Goal: Task Accomplishment & Management: Use online tool/utility

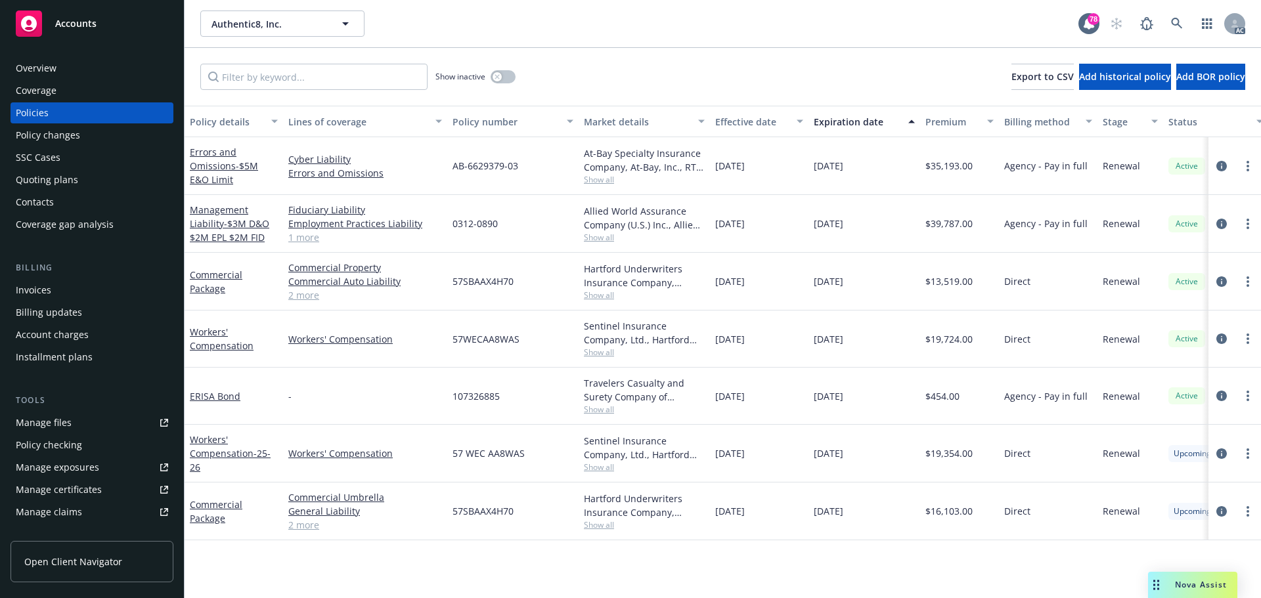
click at [87, 137] on div "Policy changes" at bounding box center [92, 135] width 152 height 21
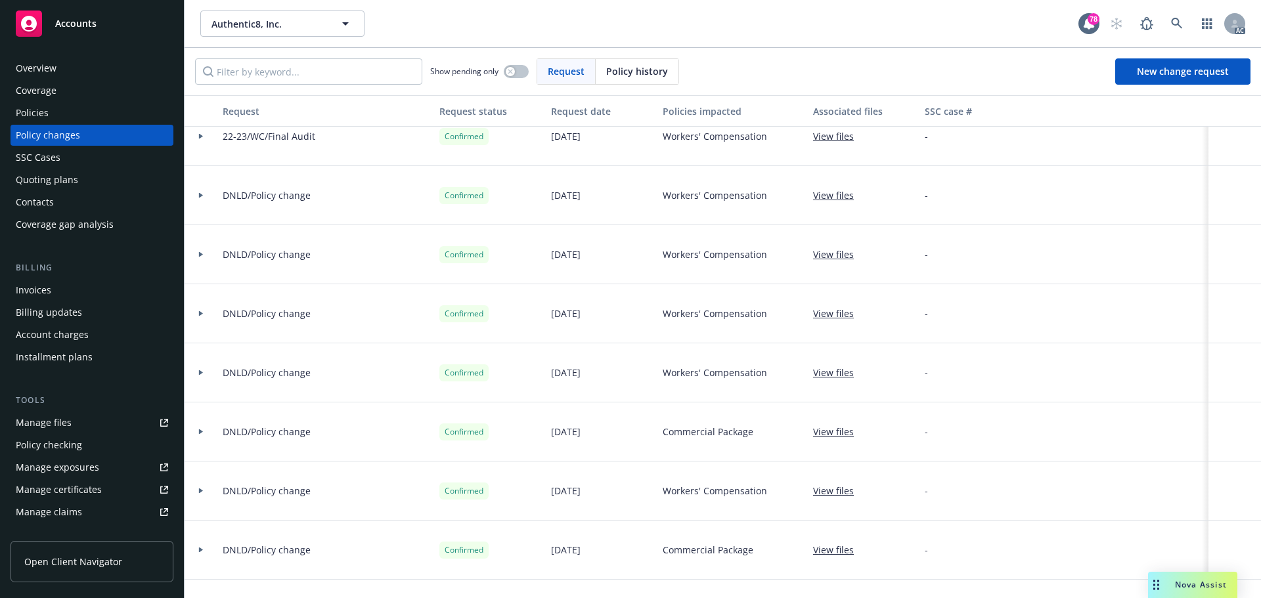
scroll to position [1707, 0]
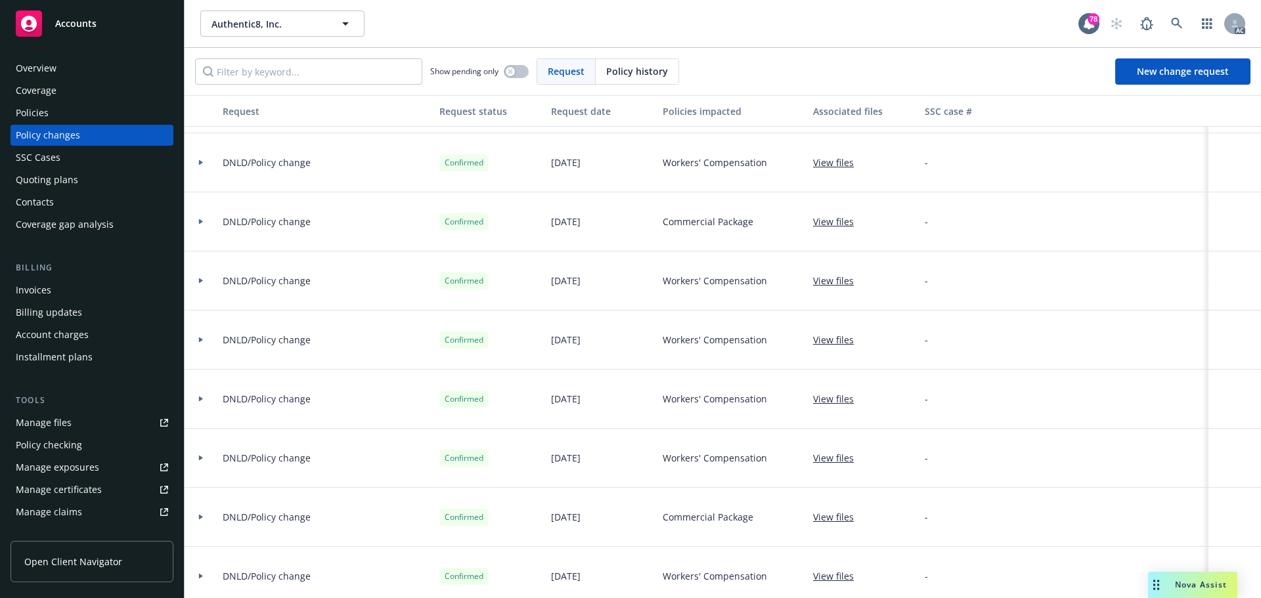
click at [60, 116] on div "Policies" at bounding box center [92, 112] width 152 height 21
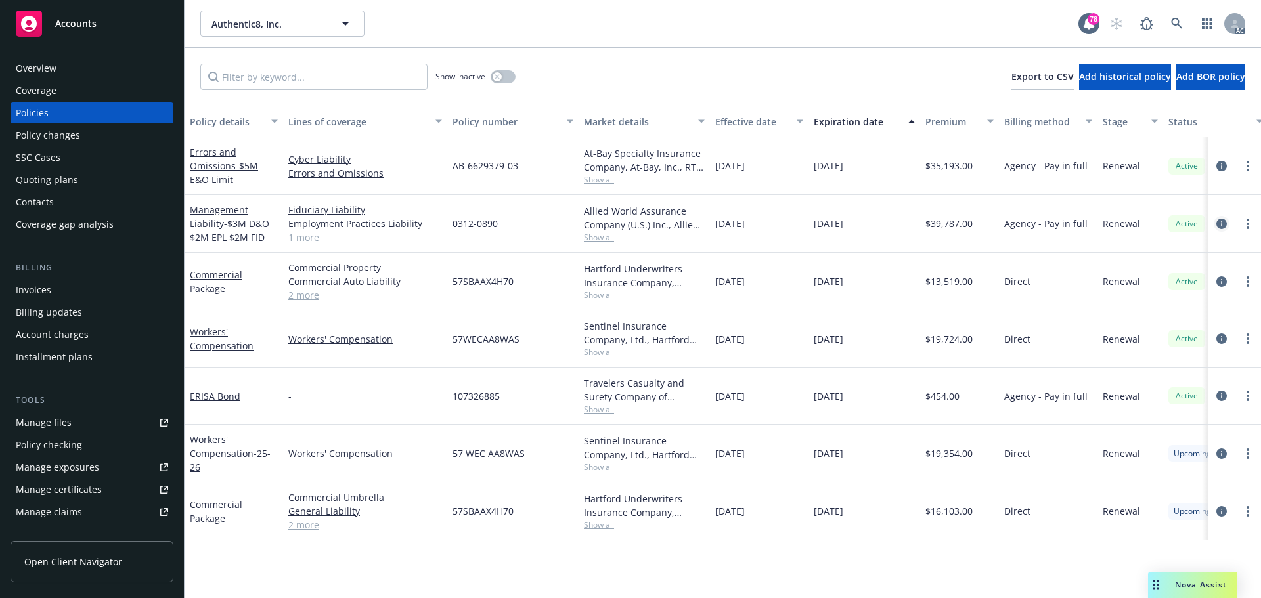
click at [1221, 228] on icon "circleInformation" at bounding box center [1221, 224] width 11 height 11
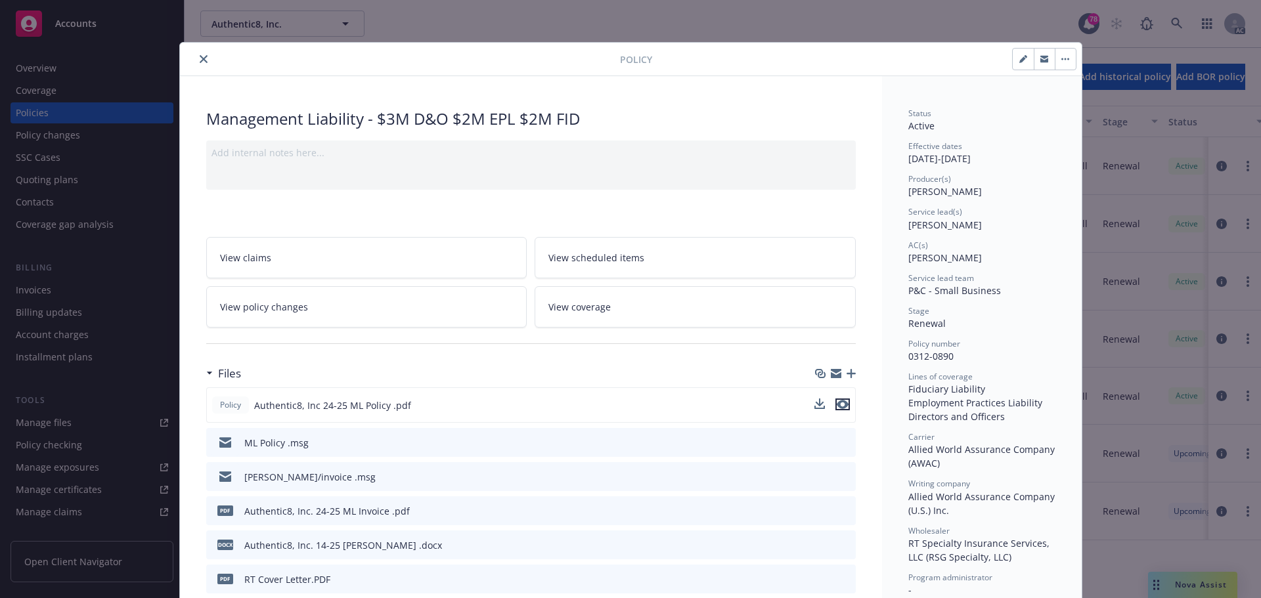
click at [839, 406] on icon "preview file" at bounding box center [843, 404] width 12 height 9
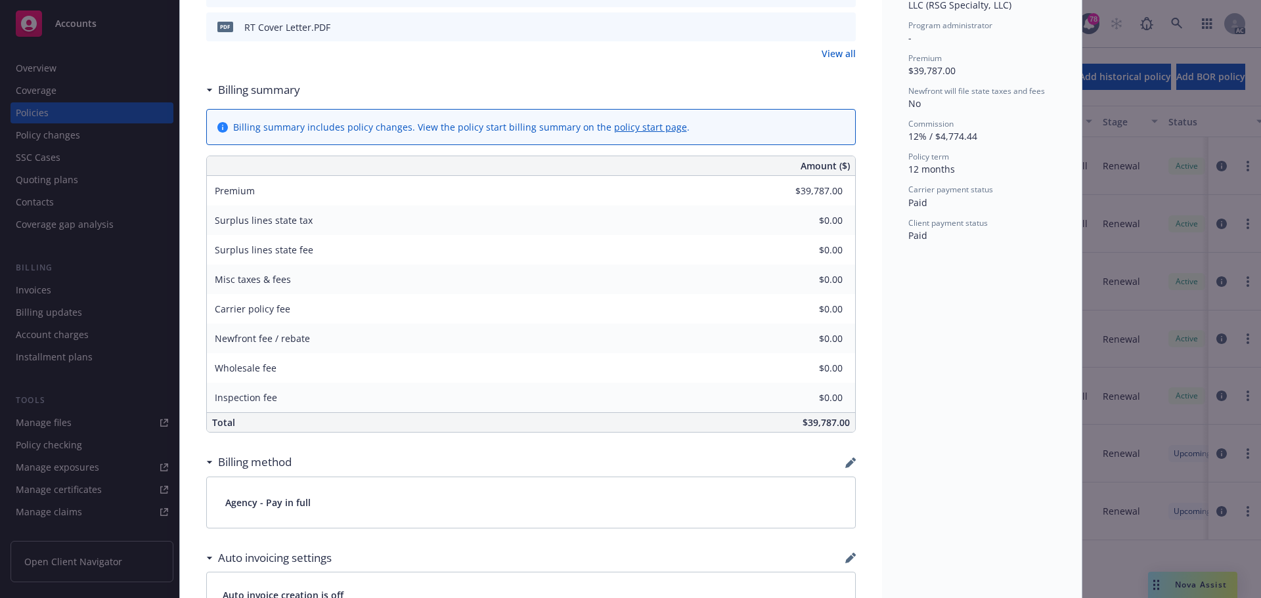
scroll to position [591, 0]
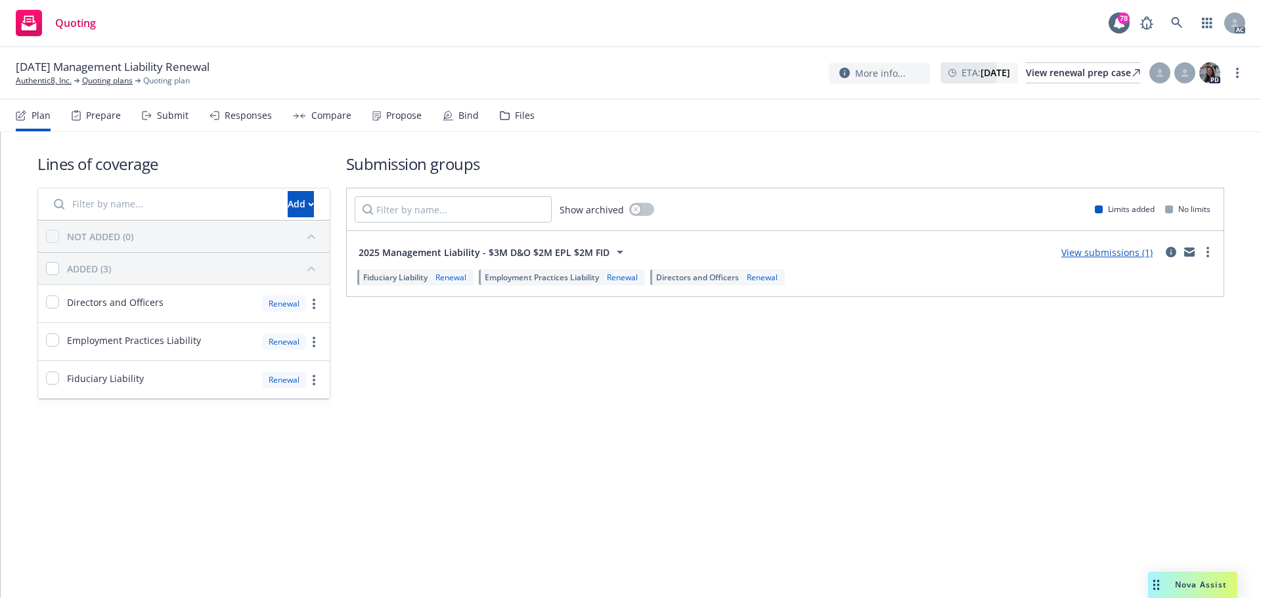
click at [176, 119] on div "Submit" at bounding box center [173, 115] width 32 height 11
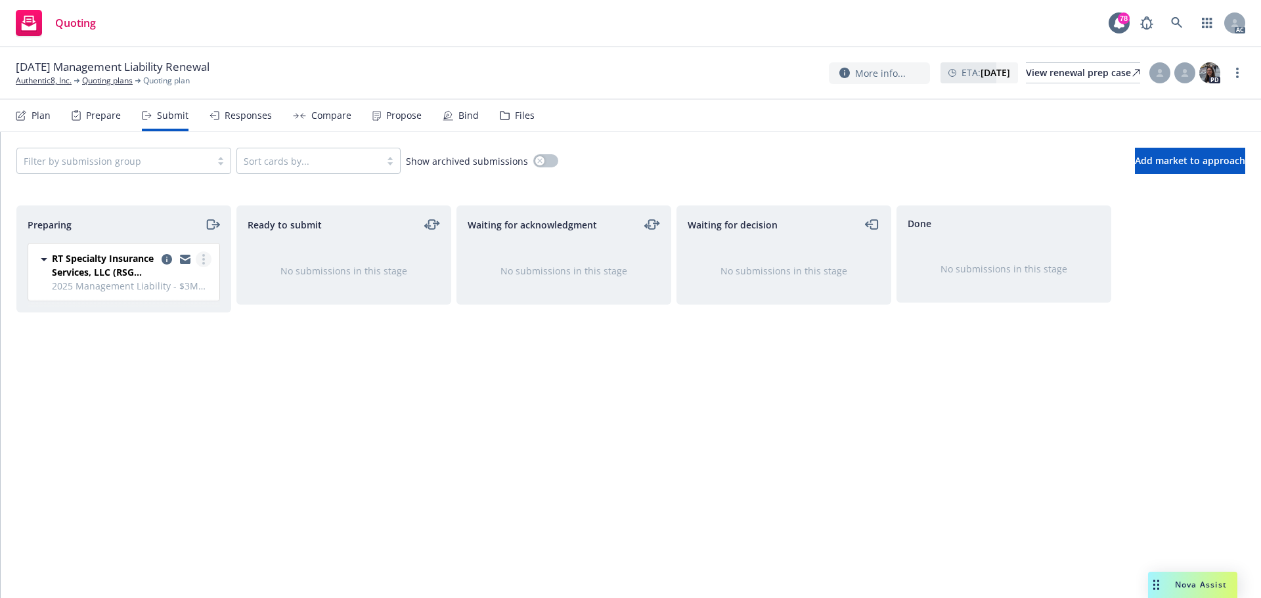
click at [203, 259] on circle "more" at bounding box center [203, 259] width 3 height 3
click at [172, 315] on span "Log acknowledgement" at bounding box center [143, 312] width 129 height 12
